Goal: Check status: Check status

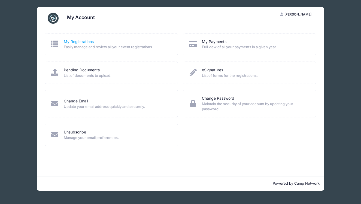
click at [73, 42] on link "My Registrations" at bounding box center [79, 42] width 30 height 6
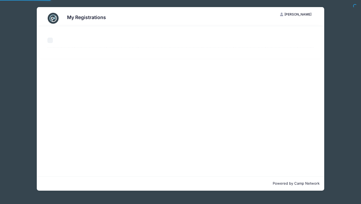
select select "50"
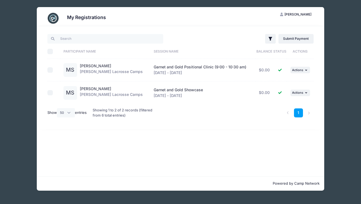
click at [105, 98] on div "Madison Siller Sara Tisdale Lacrosse Camps" at bounding box center [111, 93] width 63 height 14
click at [126, 92] on div "Madison Siller Sara Tisdale Lacrosse Camps" at bounding box center [111, 93] width 63 height 14
click at [170, 77] on td "Garnet and Gold Positional Clinic (9:00 - 10:30 am) Aug 17 - Aug 17, 2025" at bounding box center [203, 70] width 105 height 23
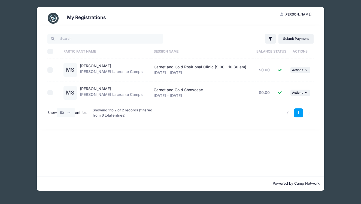
click at [83, 19] on h3 "My Registrations" at bounding box center [86, 17] width 39 height 6
click at [52, 18] on img at bounding box center [53, 18] width 11 height 11
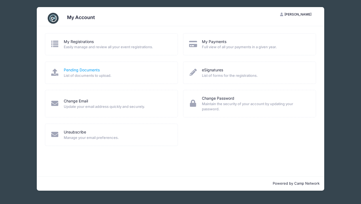
click at [87, 71] on link "Pending Documents" at bounding box center [82, 70] width 36 height 6
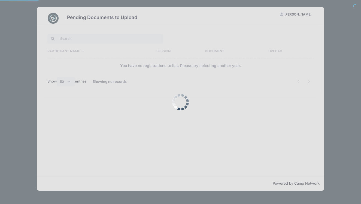
select select "50"
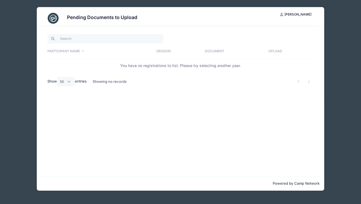
click at [55, 22] on img at bounding box center [53, 18] width 11 height 11
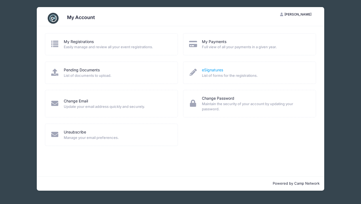
click at [218, 70] on link "eSignatures" at bounding box center [212, 70] width 21 height 6
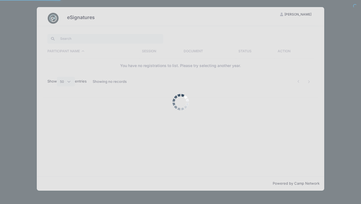
select select "50"
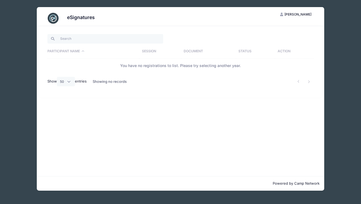
click at [53, 18] on img at bounding box center [53, 18] width 11 height 11
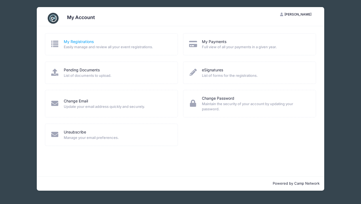
click at [67, 40] on link "My Registrations" at bounding box center [79, 42] width 30 height 6
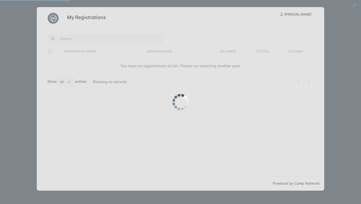
select select "50"
